Goal: Task Accomplishment & Management: Complete application form

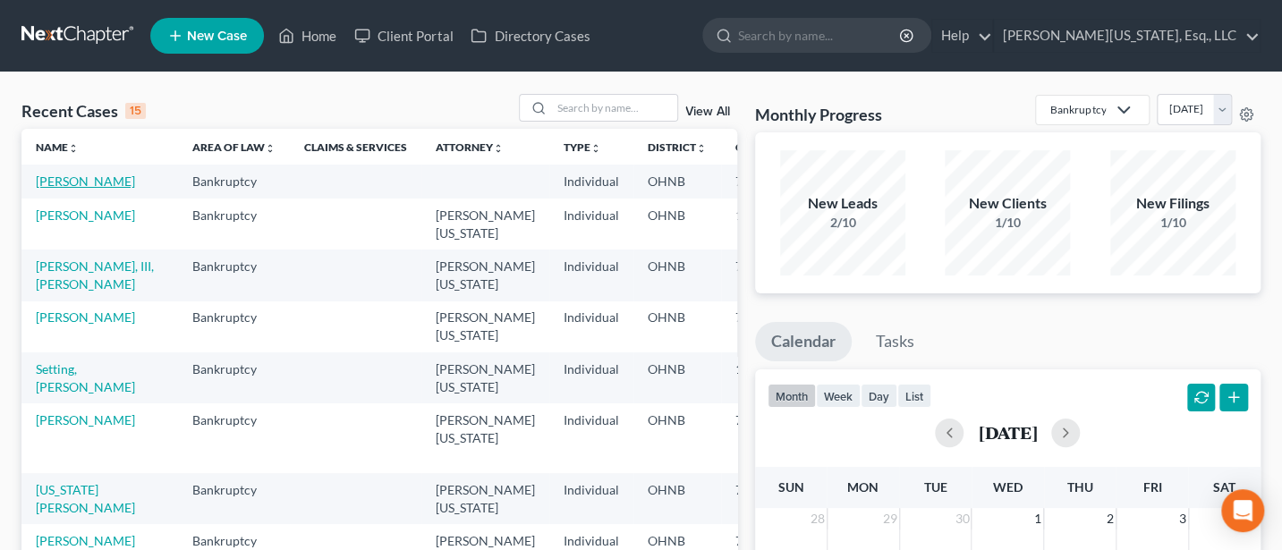
click at [52, 178] on link "[PERSON_NAME]" at bounding box center [85, 181] width 99 height 15
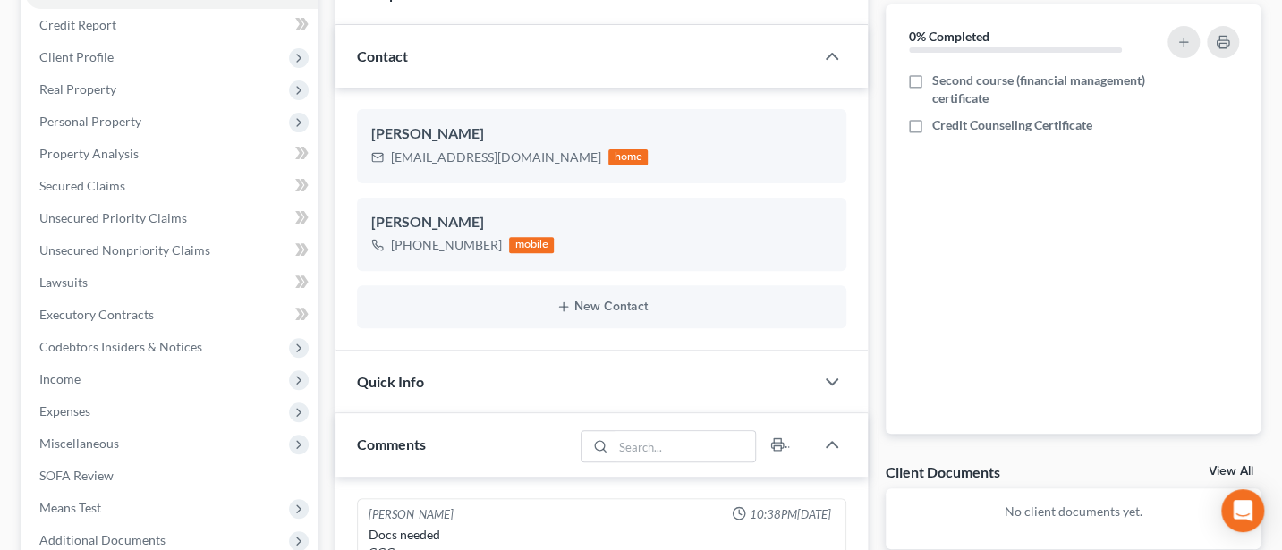
scroll to position [238, 0]
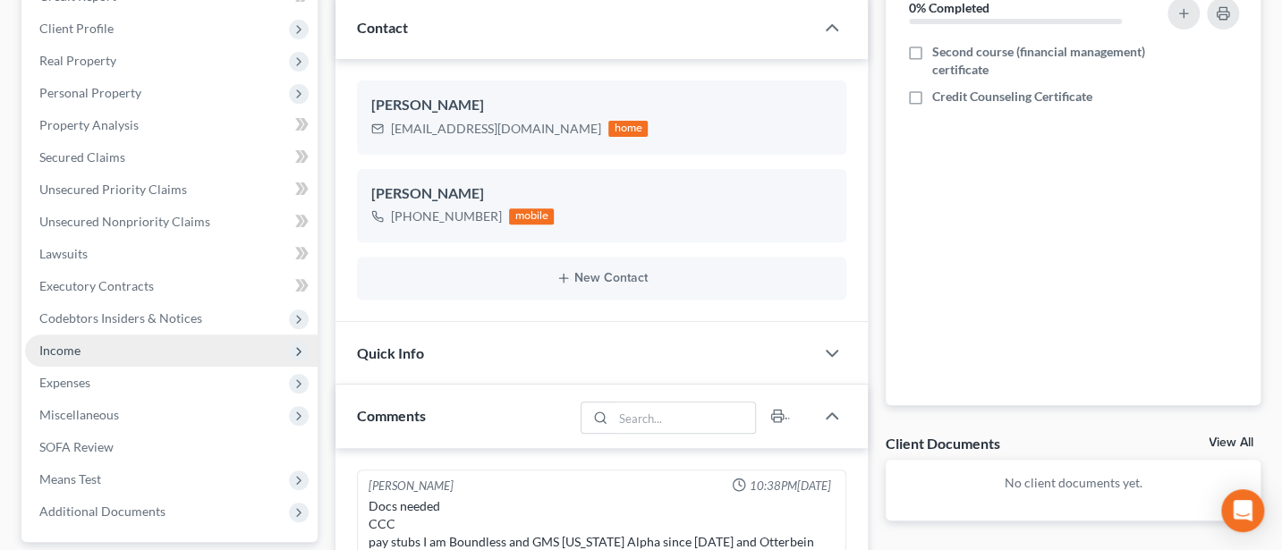
click at [41, 338] on span "Income" at bounding box center [171, 351] width 293 height 32
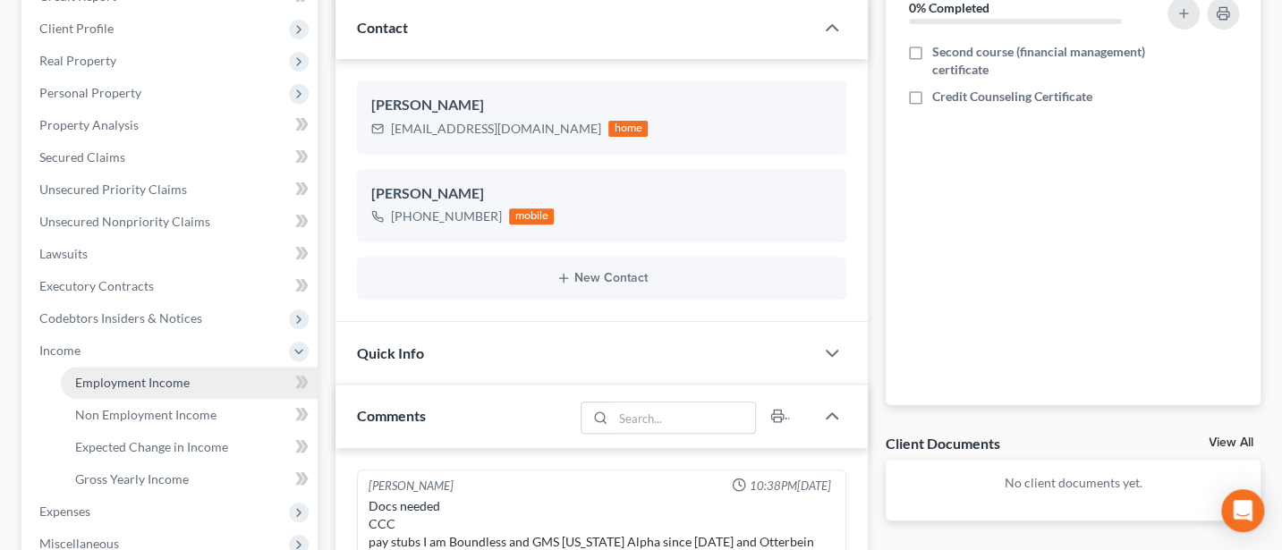
click at [127, 377] on span "Employment Income" at bounding box center [132, 382] width 115 height 15
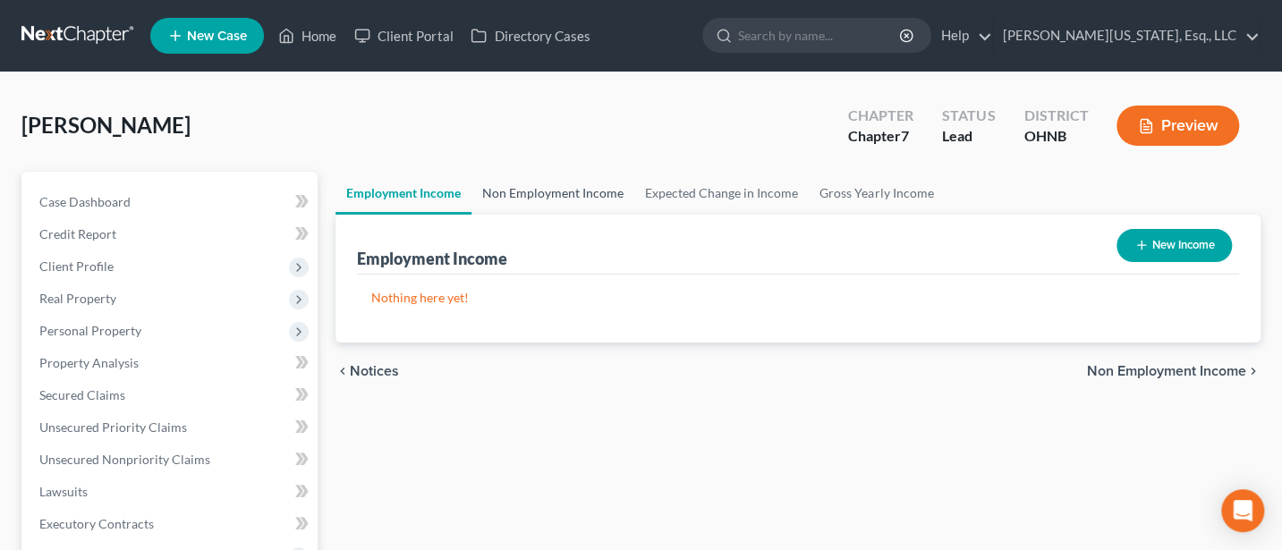
click at [516, 184] on link "Non Employment Income" at bounding box center [553, 193] width 163 height 43
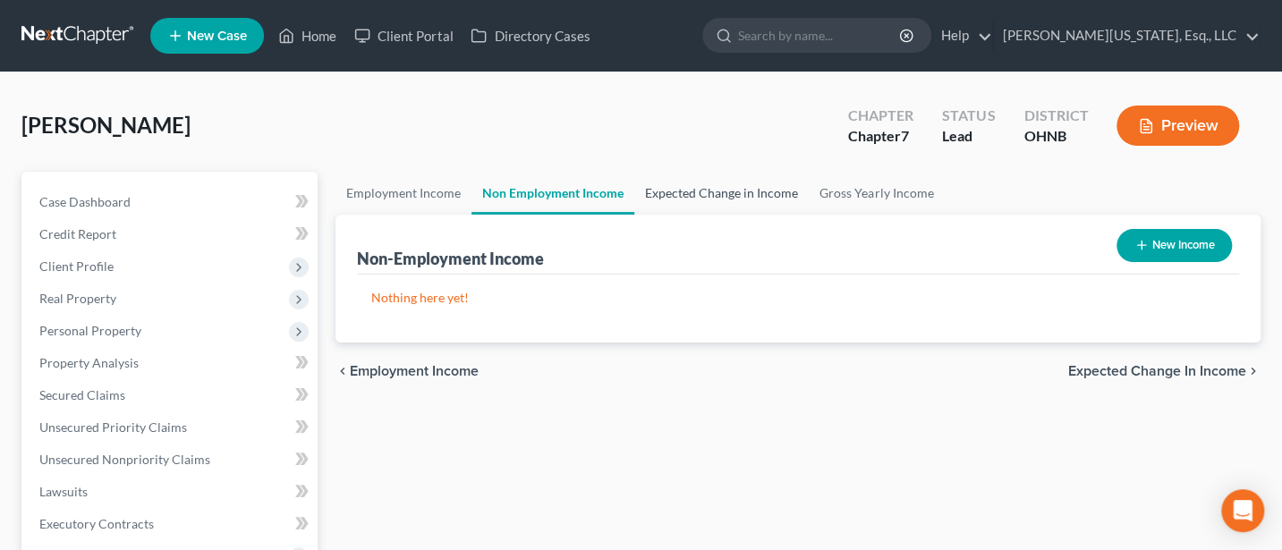
click at [685, 186] on link "Expected Change in Income" at bounding box center [721, 193] width 174 height 43
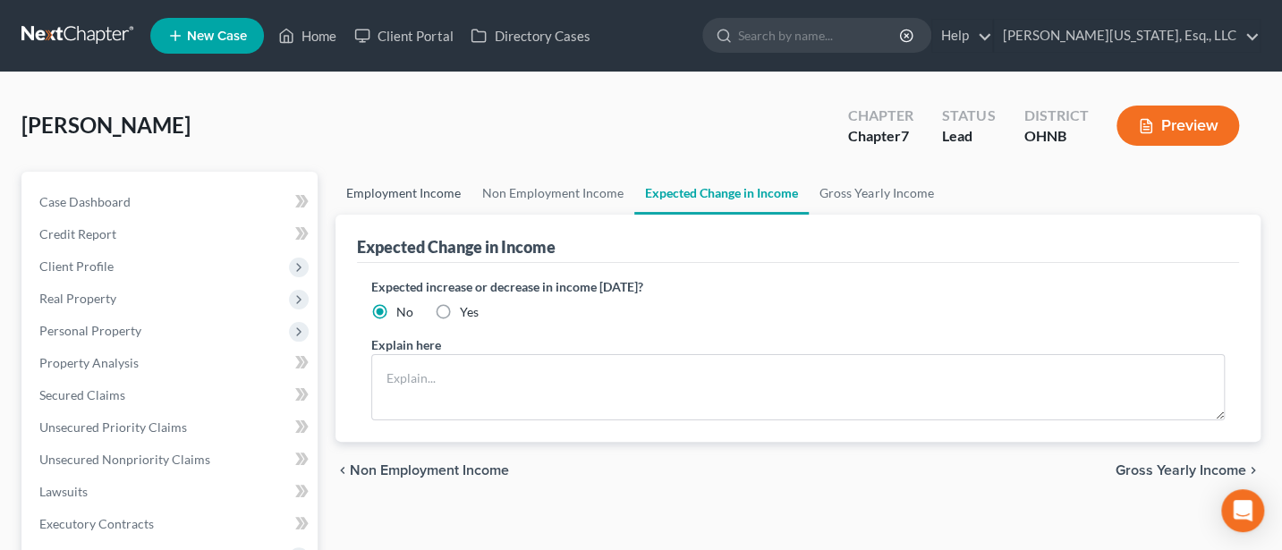
click at [411, 194] on link "Employment Income" at bounding box center [404, 193] width 136 height 43
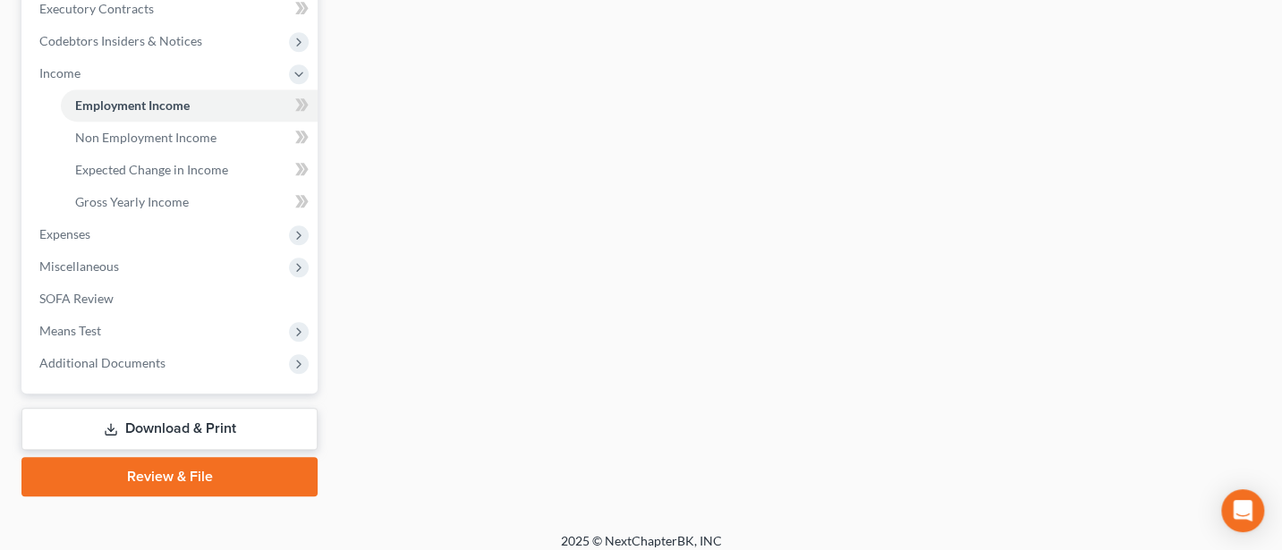
scroll to position [527, 0]
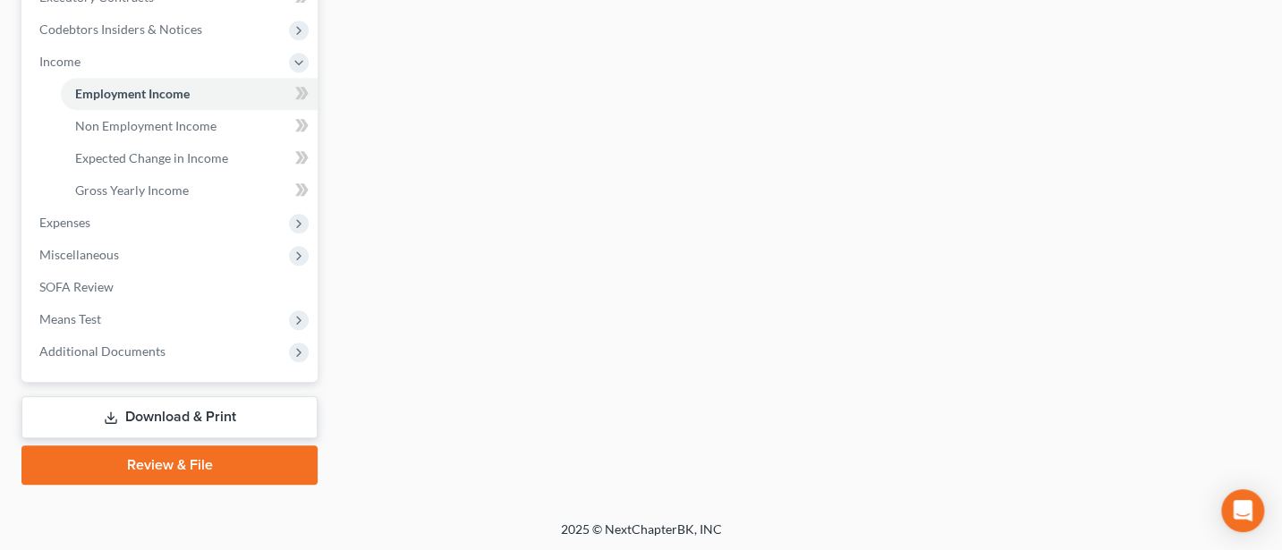
click at [528, 292] on div "Employment Income Non Employment Income Expected Change in Income Gross Yearly …" at bounding box center [798, 65] width 943 height 840
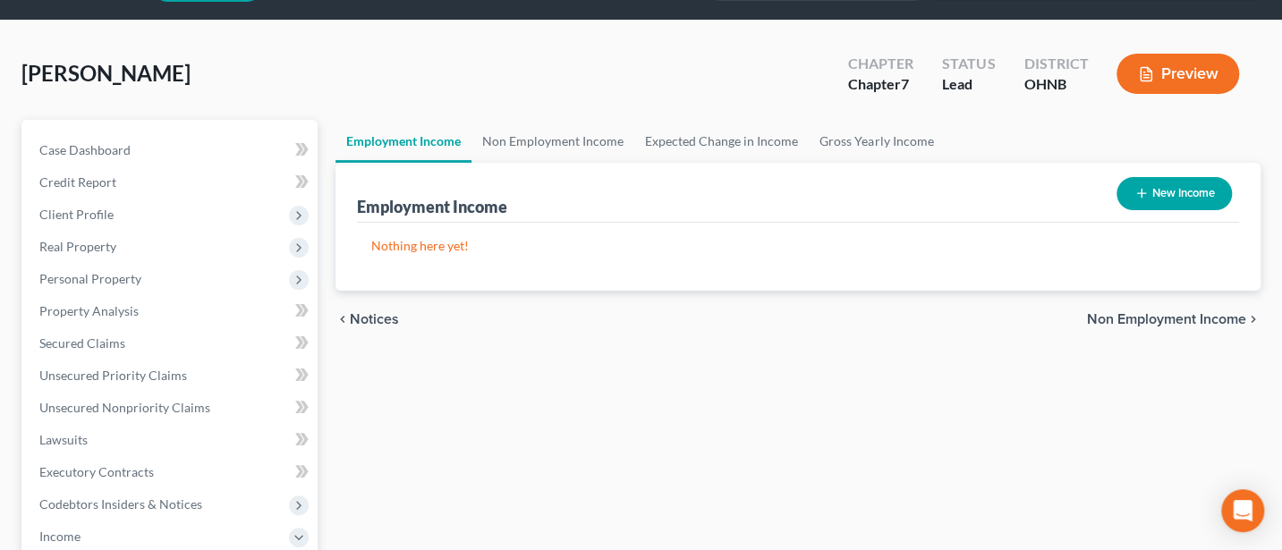
scroll to position [0, 0]
